Goal: Find specific page/section: Find specific page/section

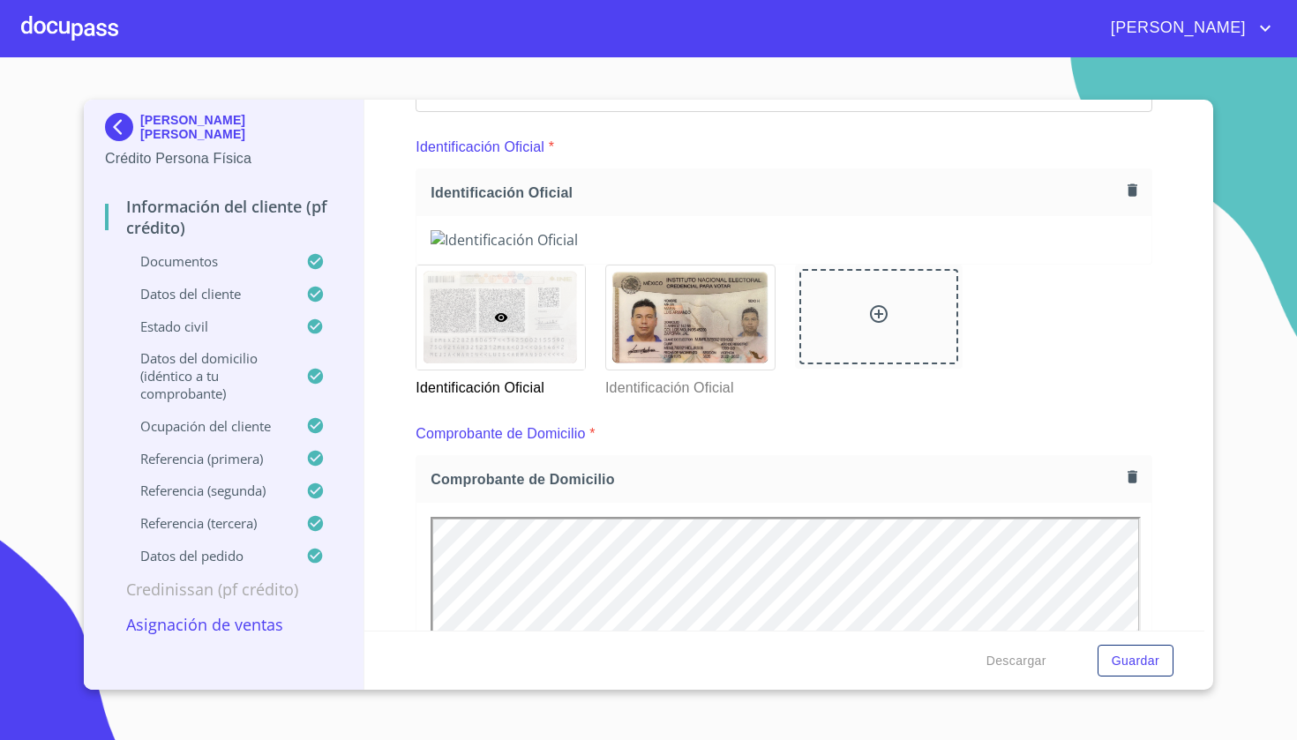
scroll to position [163, 0]
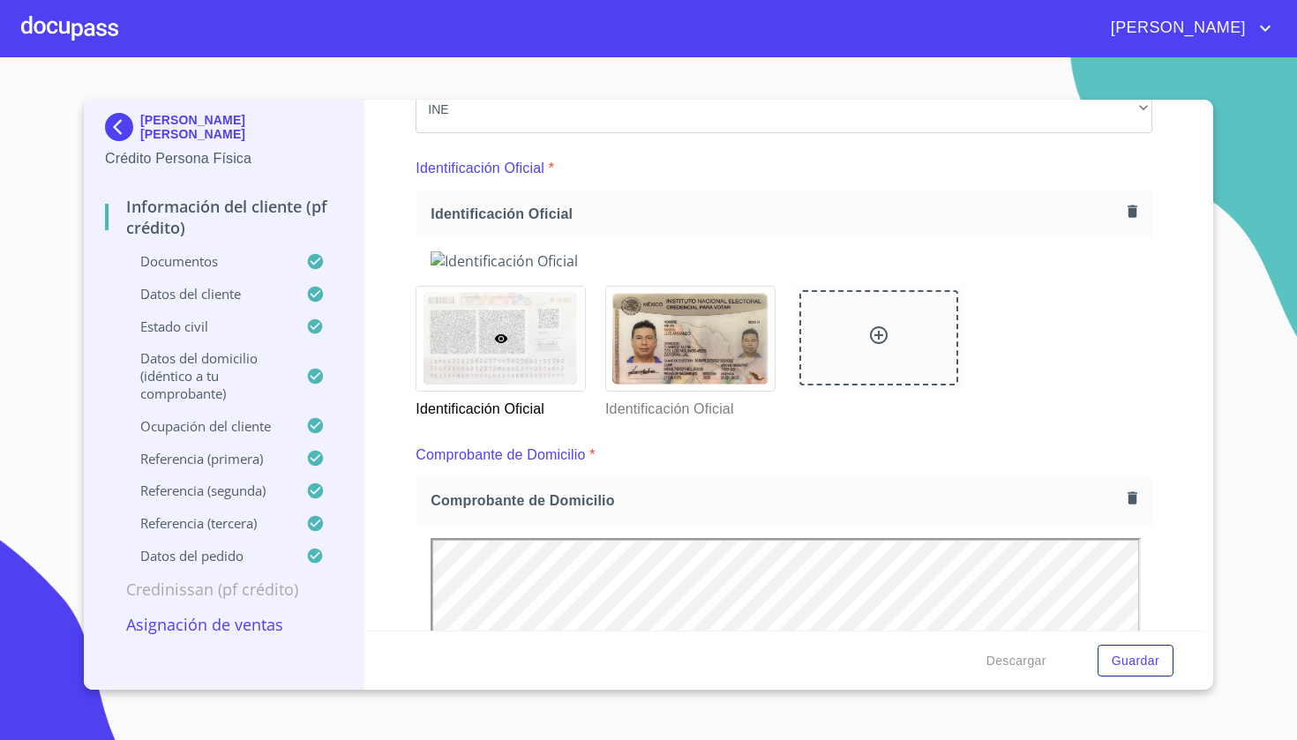
click at [110, 132] on img at bounding box center [122, 127] width 35 height 28
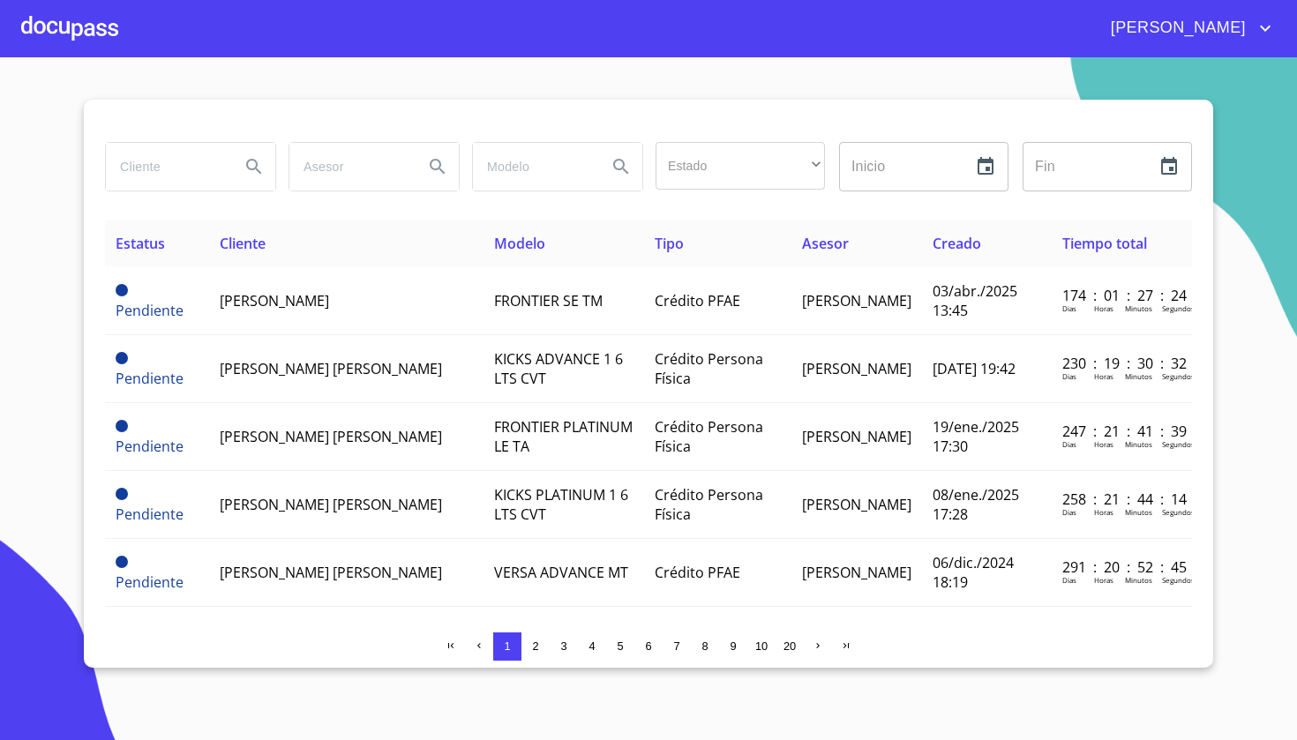
click at [198, 172] on input "search" at bounding box center [166, 167] width 120 height 48
click at [252, 169] on icon "Search" at bounding box center [253, 166] width 15 height 15
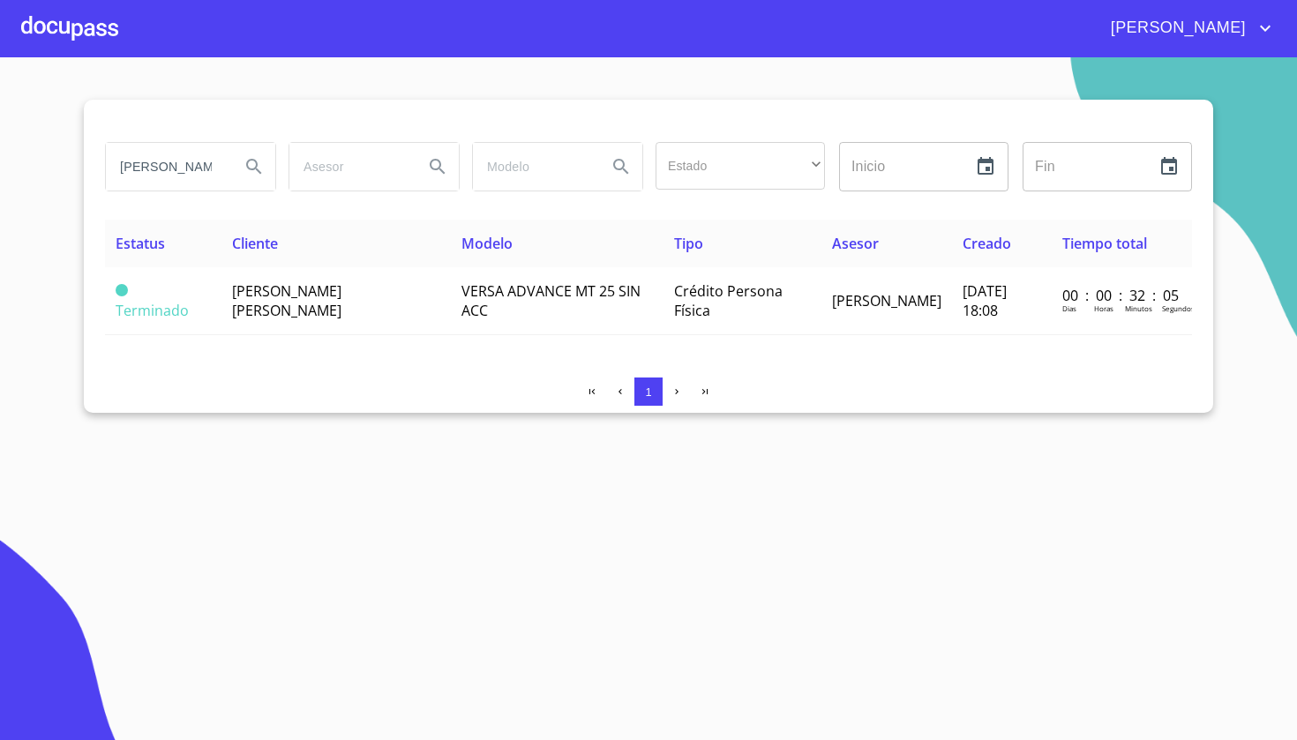
click at [196, 159] on input "[PERSON_NAME]" at bounding box center [166, 167] width 120 height 48
type input "M"
click at [263, 161] on icon "Search" at bounding box center [254, 166] width 21 height 21
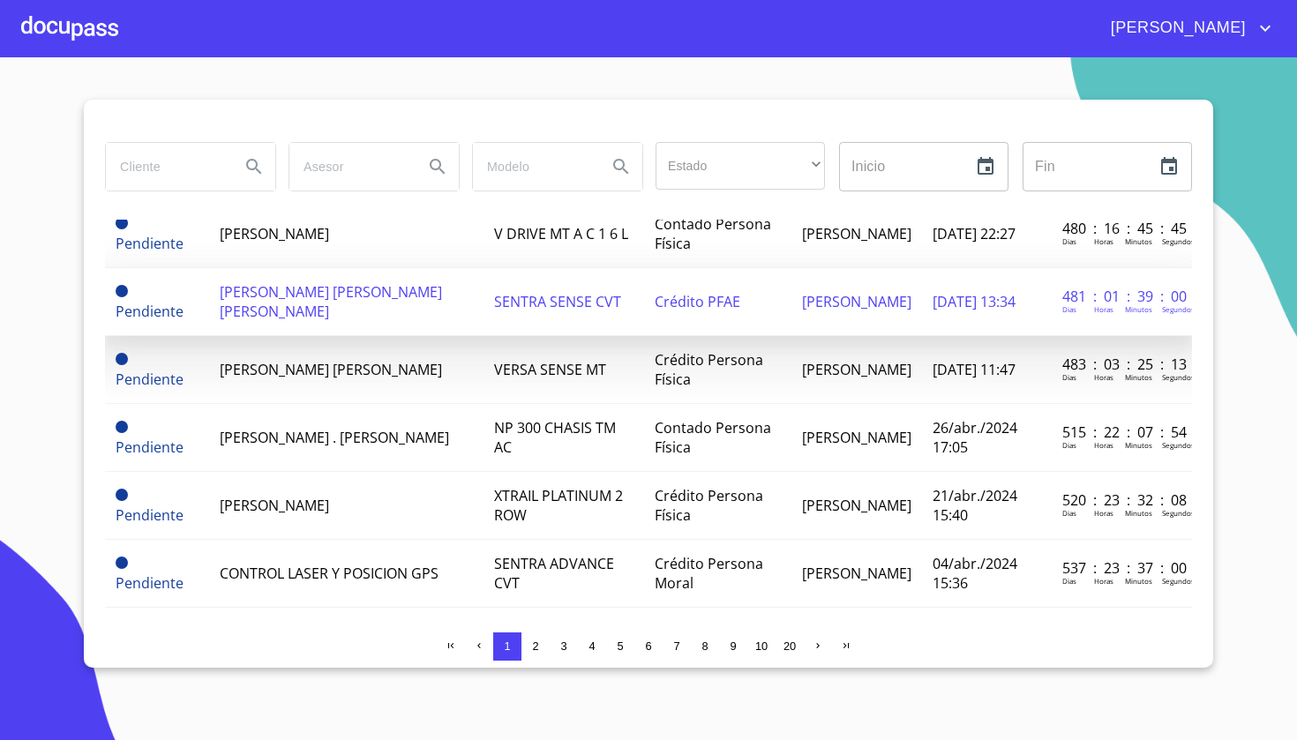
scroll to position [883, 0]
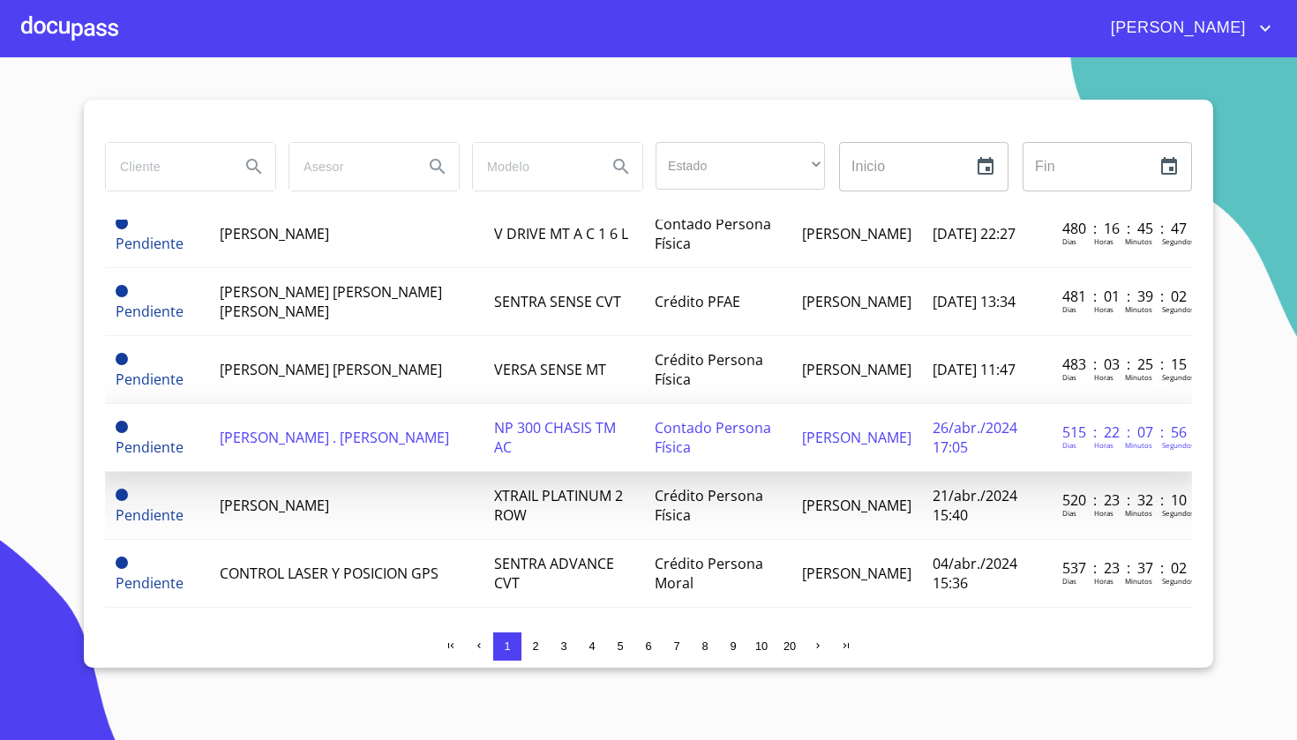
click at [559, 443] on span "NP 300 CHASIS TM AC" at bounding box center [555, 437] width 122 height 39
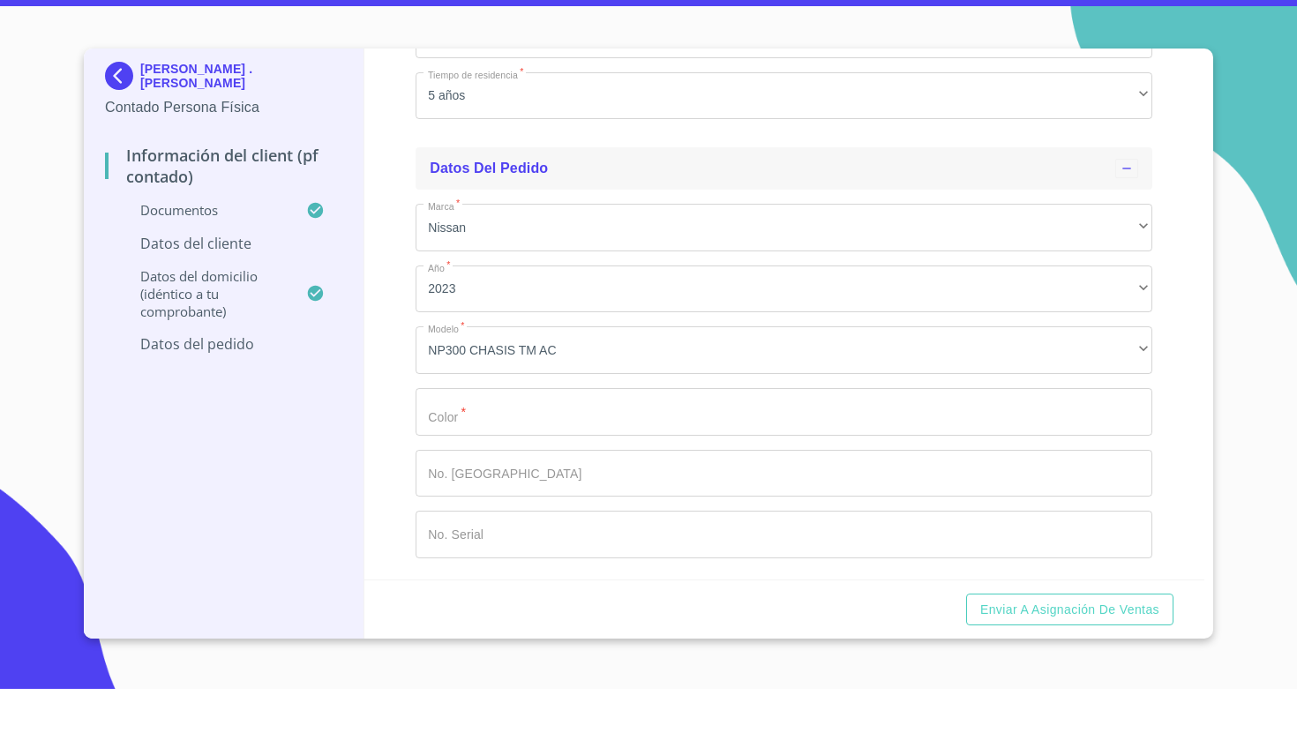
scroll to position [3406, 0]
click at [132, 113] on img at bounding box center [122, 127] width 35 height 28
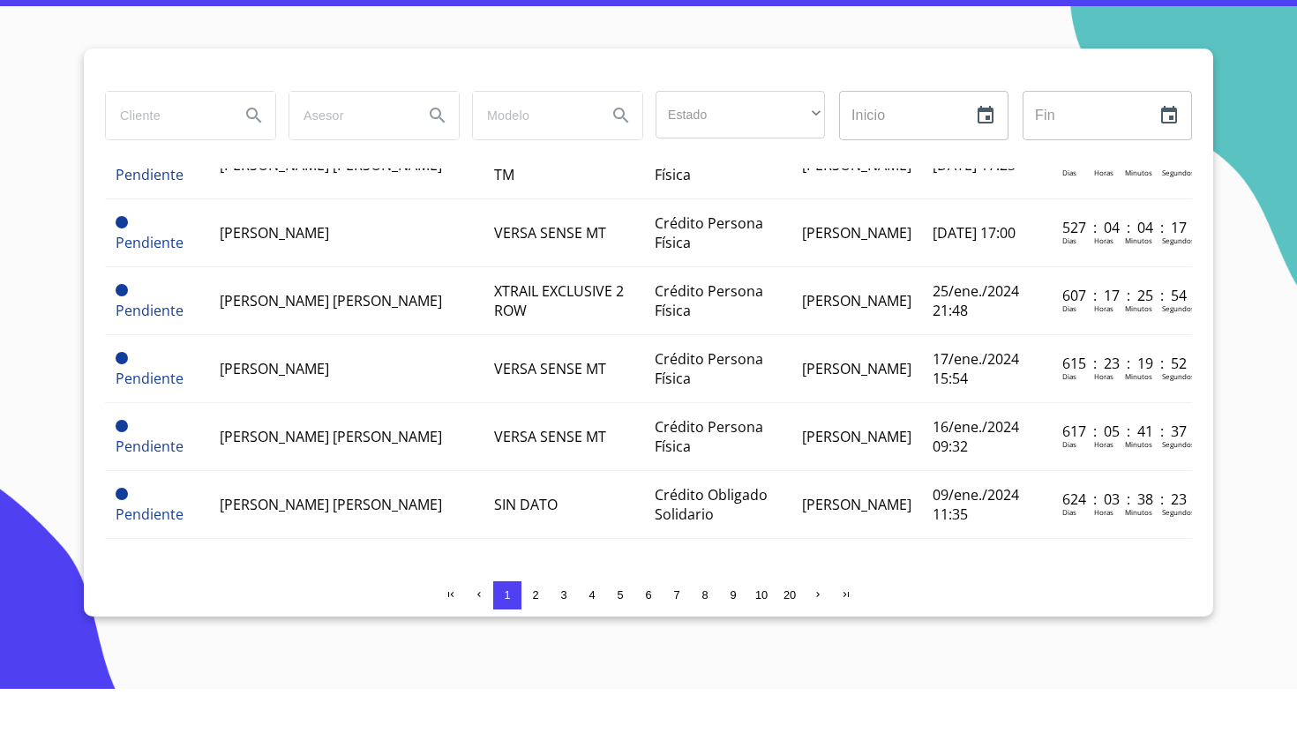
scroll to position [1376, 0]
click at [535, 640] on span "2" at bounding box center [535, 646] width 6 height 13
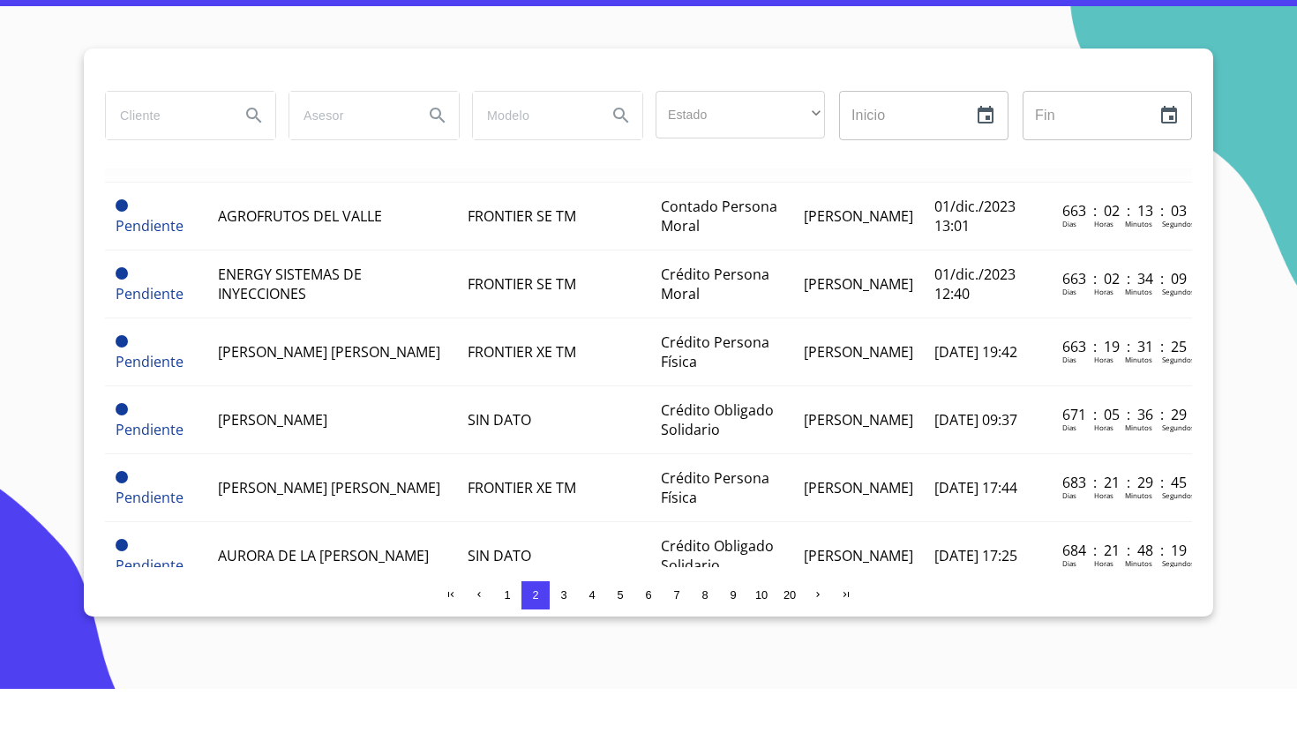
scroll to position [237, 0]
click at [565, 640] on span "3" at bounding box center [563, 646] width 6 height 13
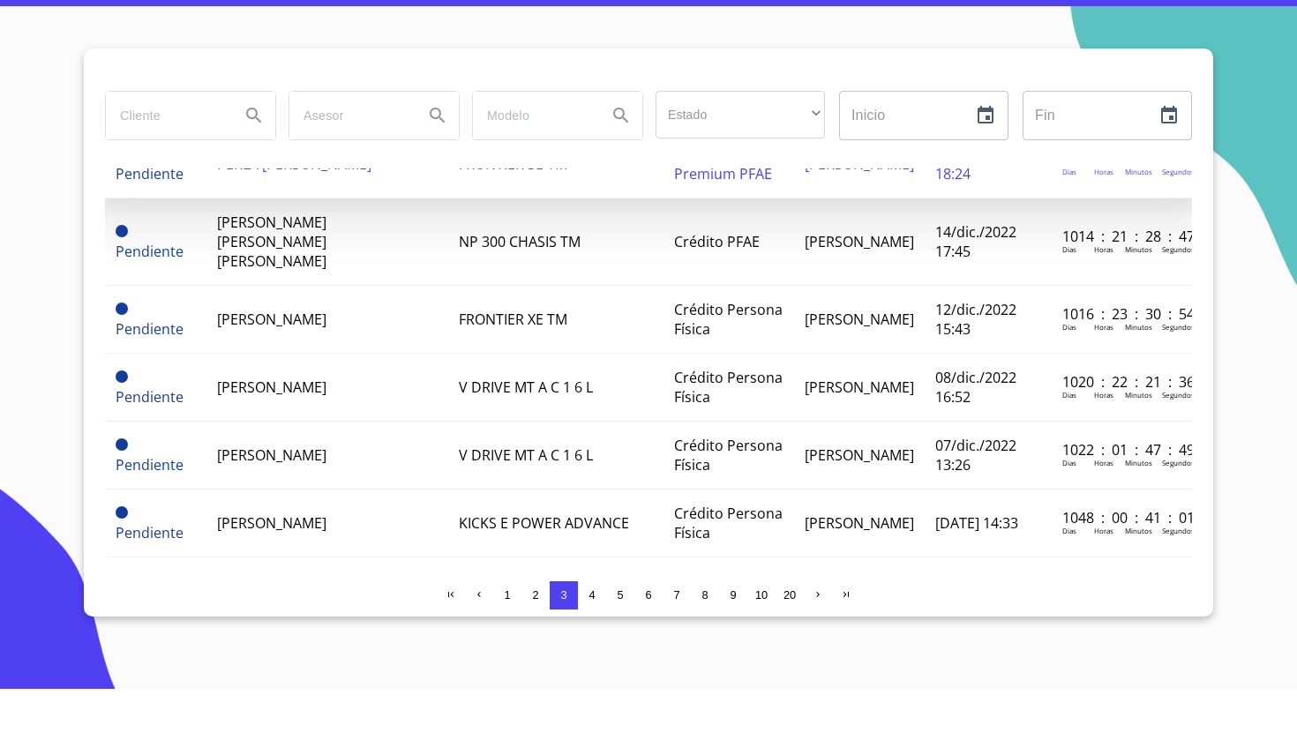
scroll to position [1376, 0]
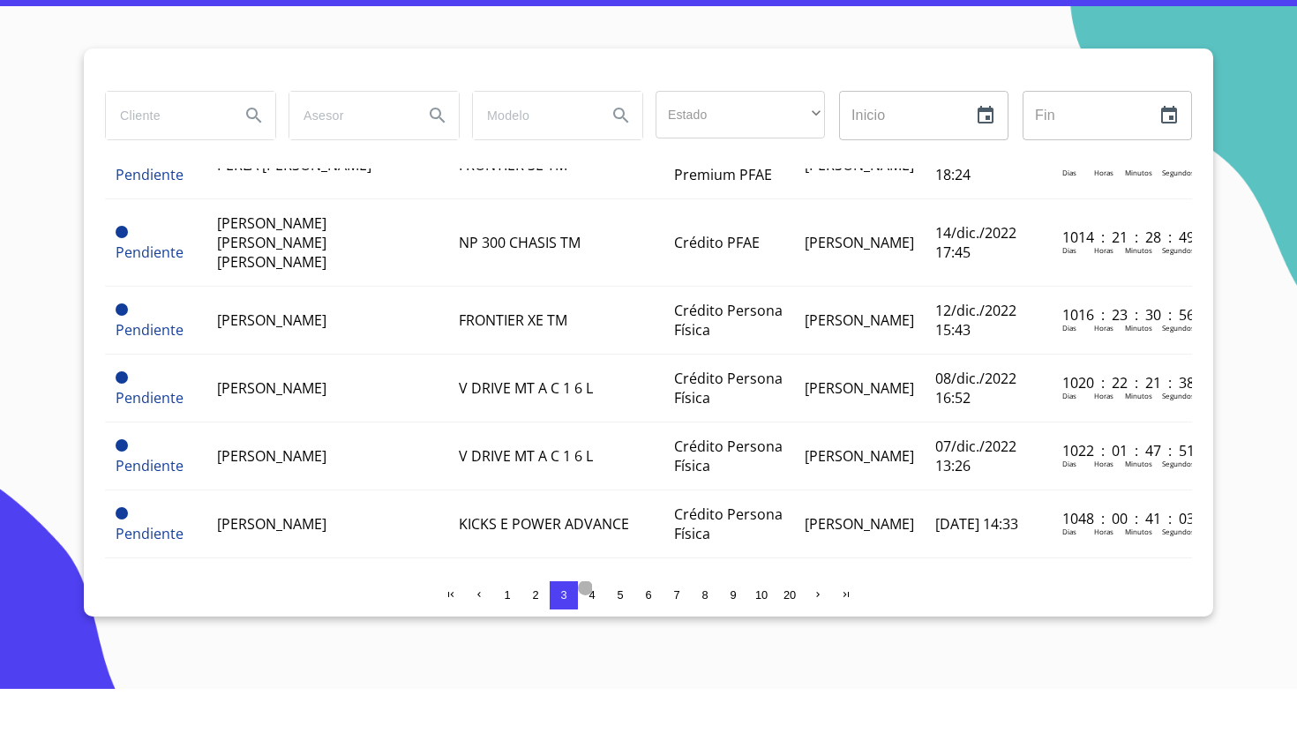
click at [600, 633] on button "4" at bounding box center [592, 647] width 28 height 28
